Goal: Find specific page/section: Find specific page/section

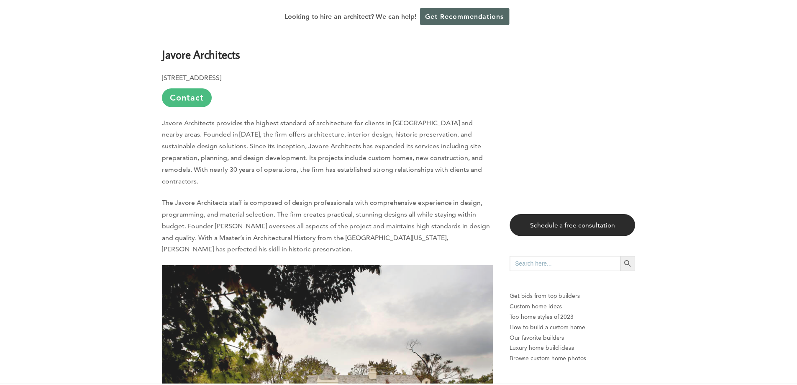
scroll to position [4210, 0]
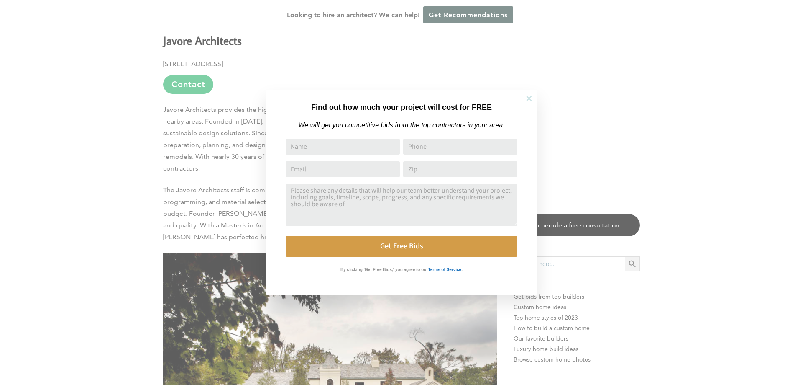
click at [531, 96] on icon at bounding box center [529, 98] width 9 height 9
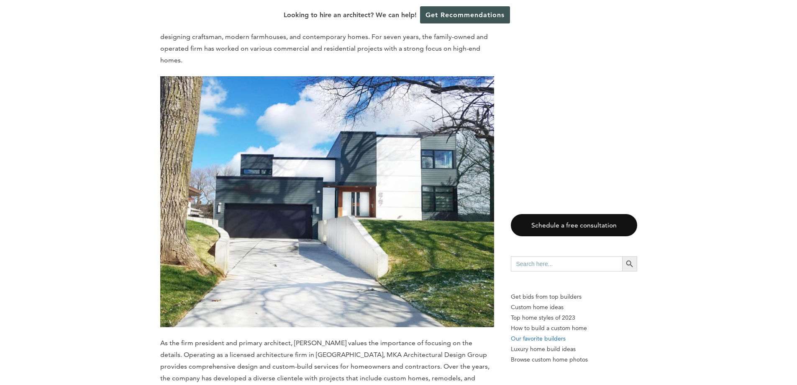
scroll to position [5921, 0]
click at [534, 339] on p "Our favorite builders" at bounding box center [574, 338] width 126 height 10
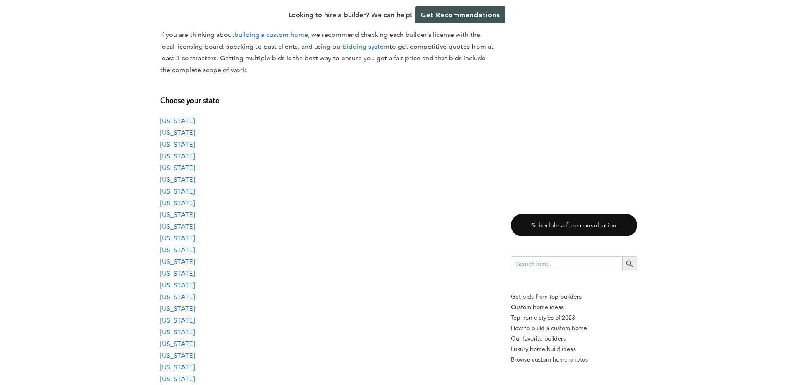
scroll to position [669, 0]
click at [169, 262] on link "[US_STATE]" at bounding box center [177, 261] width 34 height 8
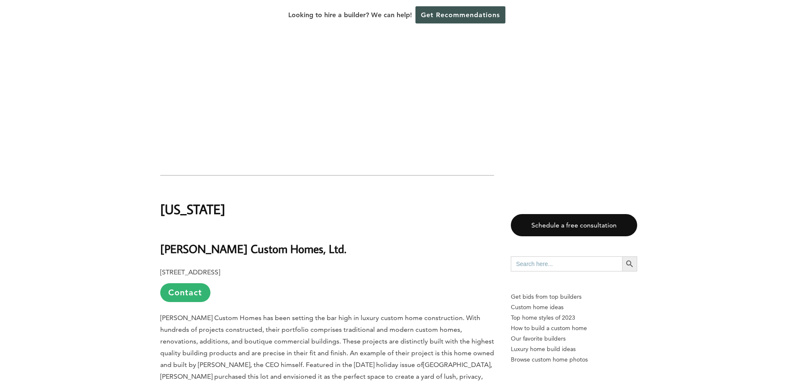
scroll to position [669, 0]
